Goal: Task Accomplishment & Management: Manage account settings

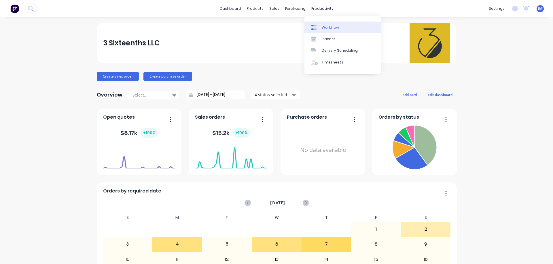
click at [318, 23] on link "Workflow" at bounding box center [342, 28] width 76 height 12
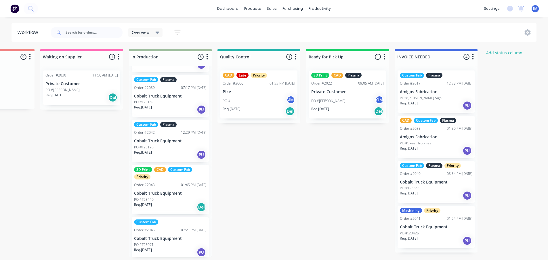
scroll to position [86, 0]
click at [172, 191] on p "Cobalt Truck Equipment" at bounding box center [170, 193] width 73 height 5
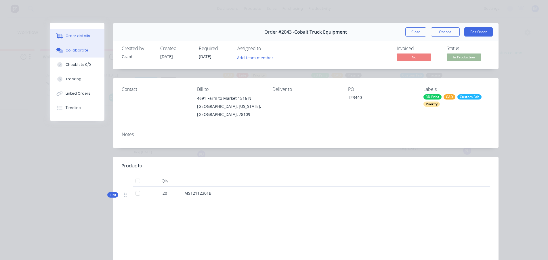
click at [78, 45] on button "Collaborate" at bounding box center [77, 50] width 55 height 14
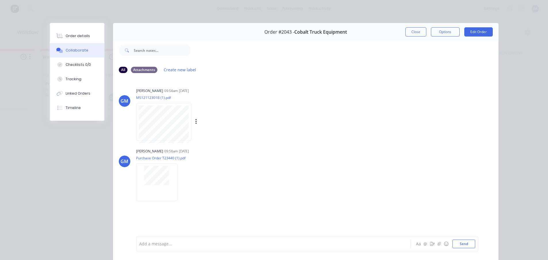
click at [305, 90] on div "[PERSON_NAME] 09:56am [DATE]" at bounding box center [226, 90] width 180 height 5
click at [406, 34] on button "Close" at bounding box center [416, 31] width 21 height 9
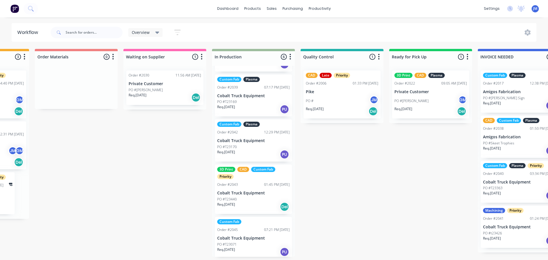
scroll to position [1, 300]
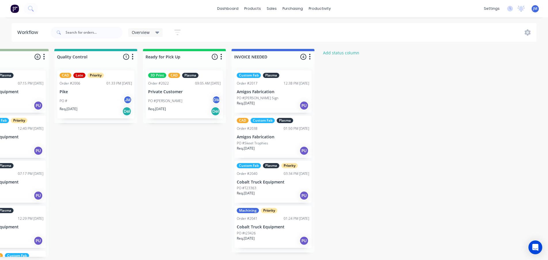
scroll to position [0, 578]
click at [291, 147] on div "Req. 06/08/25 PU" at bounding box center [273, 151] width 73 height 10
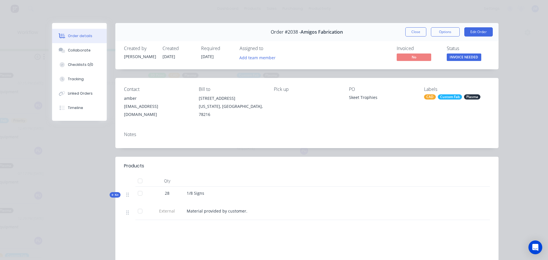
click at [419, 59] on span "No" at bounding box center [414, 57] width 35 height 7
click at [412, 32] on button "Close" at bounding box center [416, 31] width 21 height 9
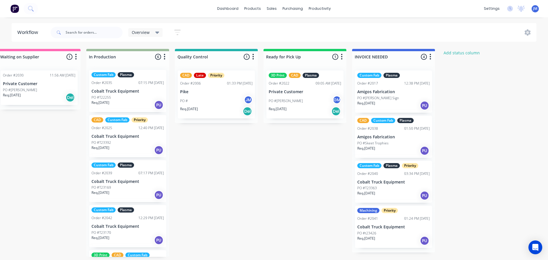
scroll to position [0, 0]
click at [119, 146] on div "Req. 28/08/25 PU" at bounding box center [128, 151] width 73 height 10
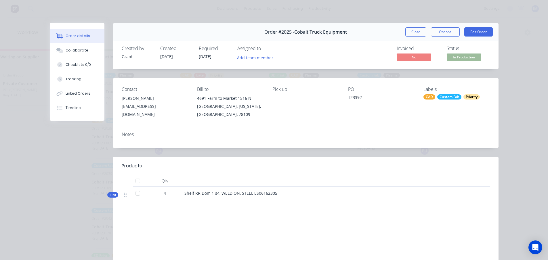
click at [111, 196] on span "Kit" at bounding box center [112, 195] width 7 height 4
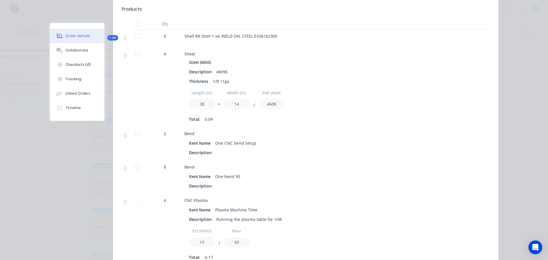
scroll to position [144, 0]
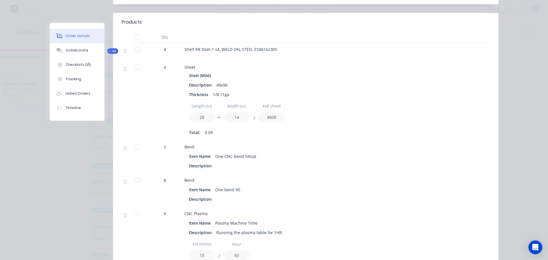
click at [110, 50] on span "Kit" at bounding box center [112, 51] width 7 height 4
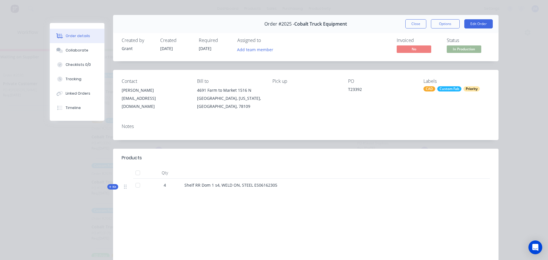
scroll to position [7, 0]
click at [79, 52] on div "Collaborate" at bounding box center [77, 50] width 23 height 5
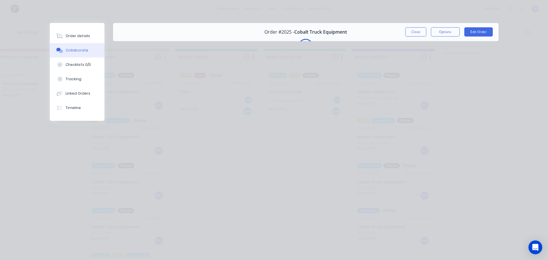
scroll to position [0, 0]
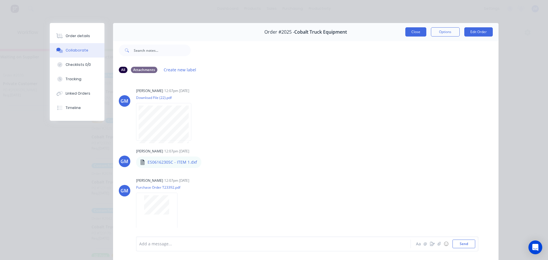
click at [406, 30] on button "Close" at bounding box center [416, 31] width 21 height 9
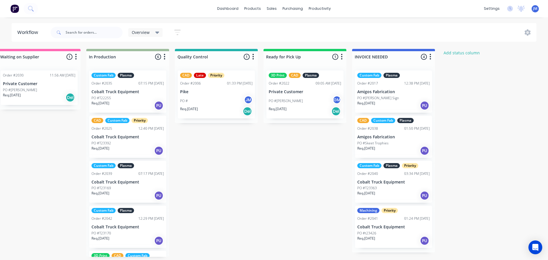
click at [241, 189] on div "Quote Adjustment Needed 0 Status colour #6A5ACD hex #6A5ACD Save Cancel Notific…" at bounding box center [101, 153] width 1127 height 208
click at [137, 99] on div "PO #T22255" at bounding box center [128, 98] width 73 height 5
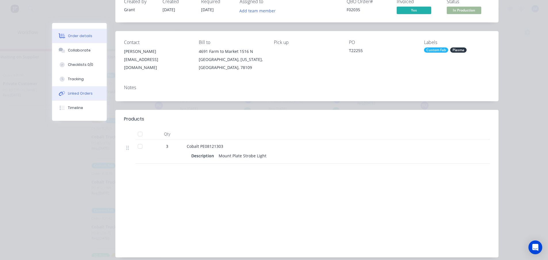
scroll to position [14, 0]
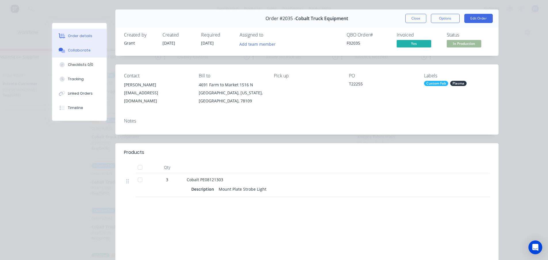
click at [84, 52] on div "Collaborate" at bounding box center [79, 50] width 23 height 5
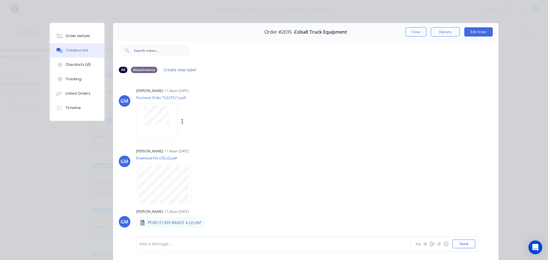
click at [156, 125] on div at bounding box center [156, 122] width 41 height 38
click at [410, 33] on button "Close" at bounding box center [416, 31] width 21 height 9
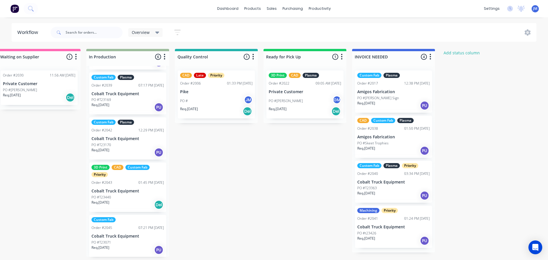
scroll to position [89, 0]
